Goal: Transaction & Acquisition: Purchase product/service

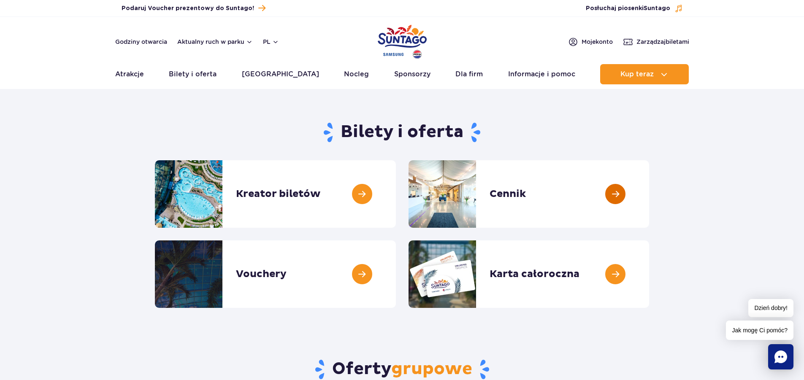
click at [649, 200] on link at bounding box center [649, 193] width 0 height 67
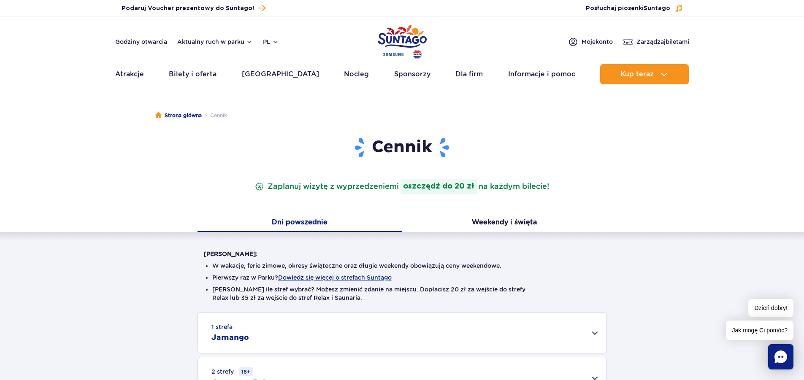
click at [296, 219] on button "Dni powszednie" at bounding box center [299, 223] width 205 height 18
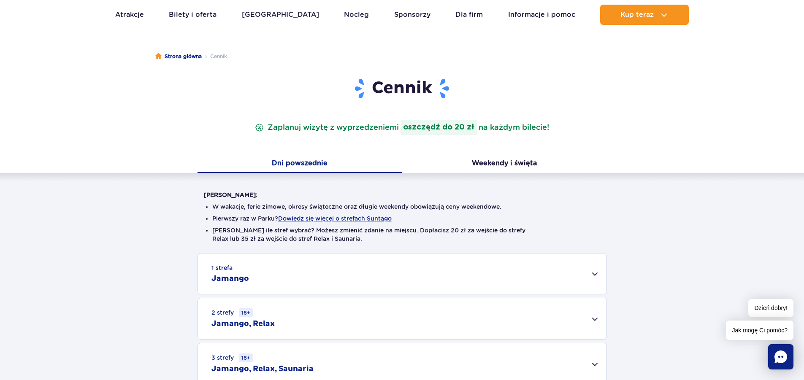
scroll to position [169, 0]
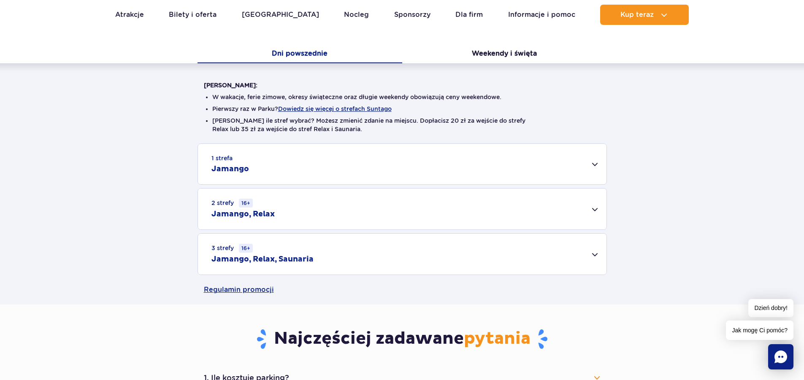
click at [592, 254] on div "3 strefy 16+ Jamango, Relax, Saunaria" at bounding box center [402, 254] width 408 height 41
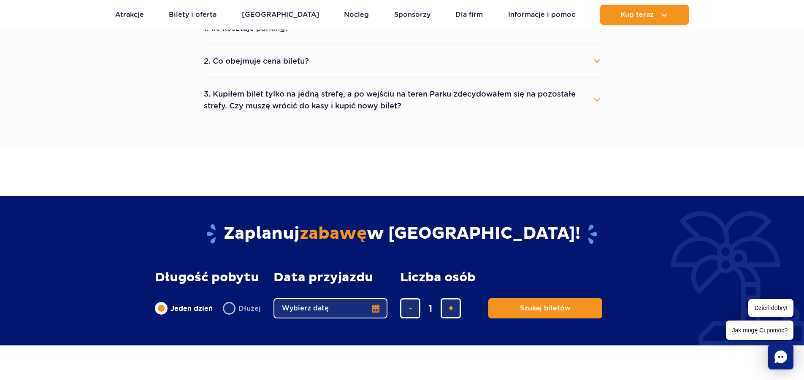
scroll to position [380, 0]
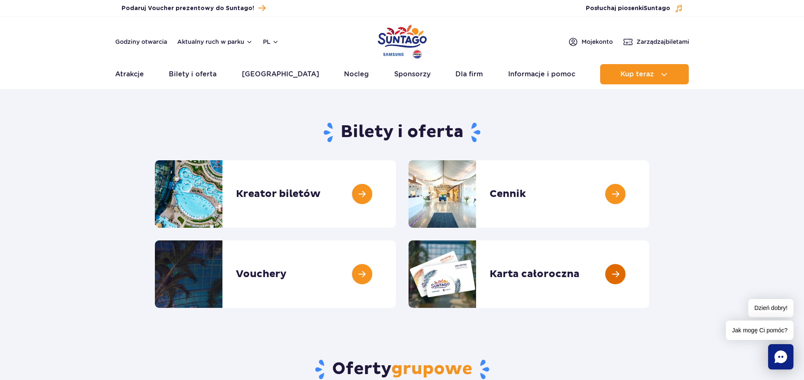
click at [649, 277] on link at bounding box center [649, 273] width 0 height 67
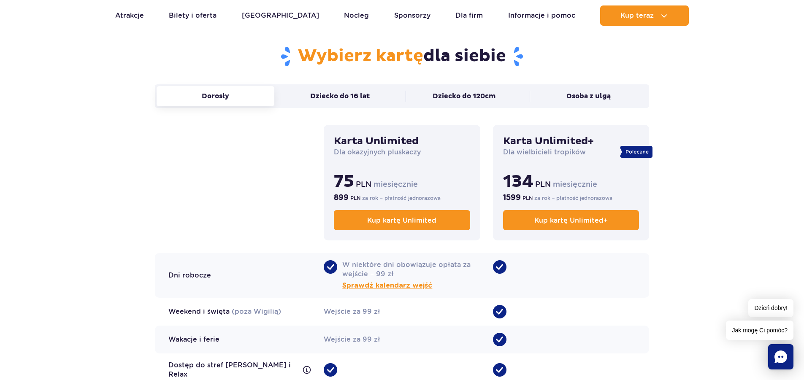
scroll to position [548, 0]
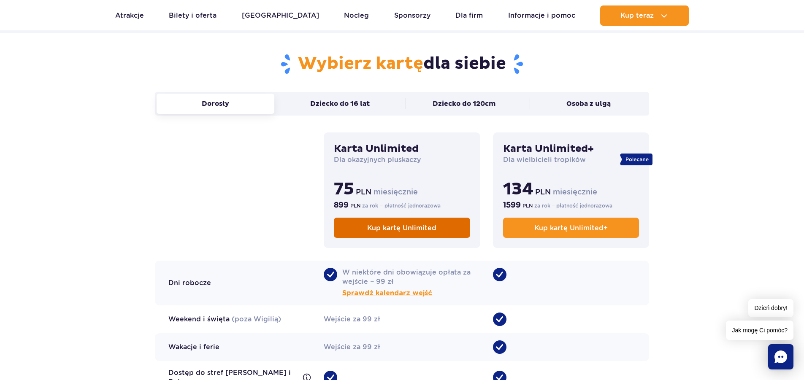
click at [360, 229] on link "Kup kartę Unlimited" at bounding box center [402, 228] width 136 height 20
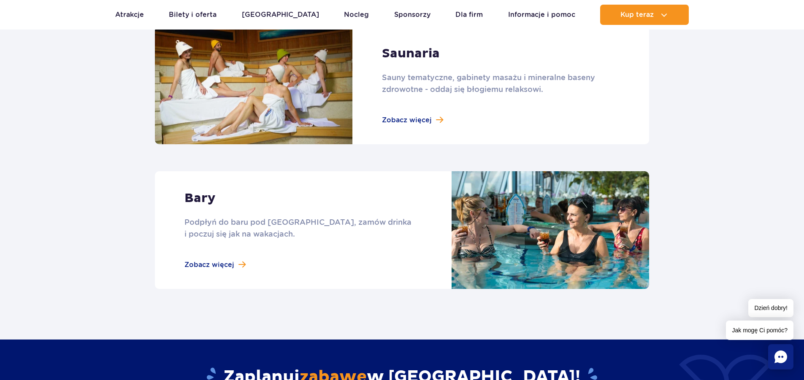
scroll to position [886, 0]
